Goal: Task Accomplishment & Management: Manage account settings

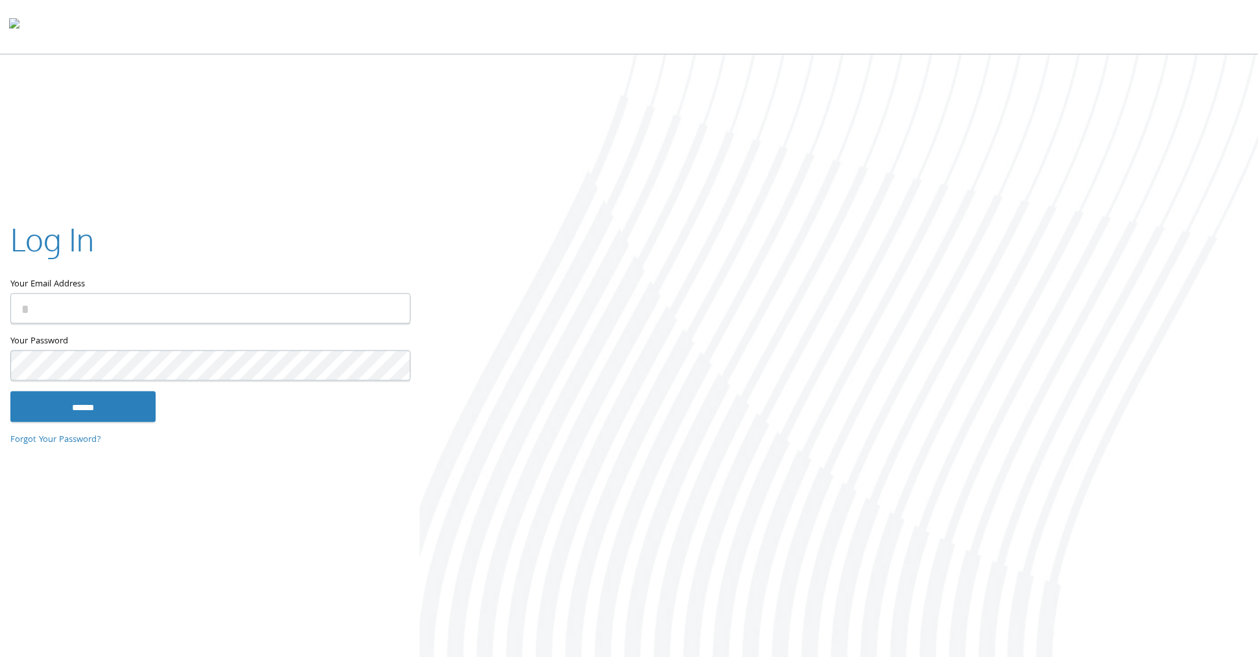
type input "**********"
click at [97, 406] on input "******" at bounding box center [82, 407] width 145 height 31
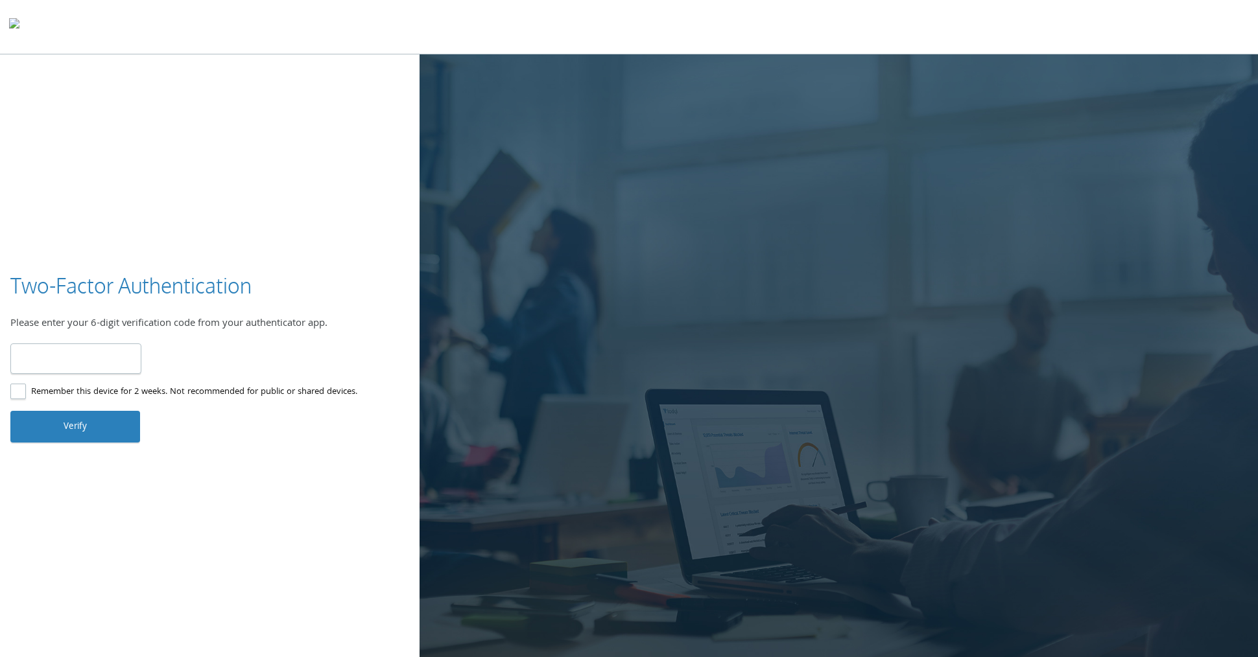
type input "******"
